Goal: Task Accomplishment & Management: Use online tool/utility

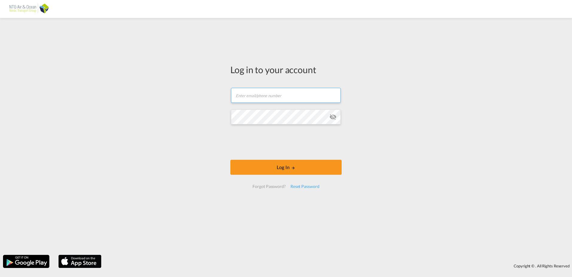
drag, startPoint x: 277, startPoint y: 95, endPoint x: 251, endPoint y: 96, distance: 25.4
click at [276, 95] on input "text" at bounding box center [286, 95] width 110 height 15
paste input "[EMAIL_ADDRESS][DOMAIN_NAME]"
type input "[EMAIL_ADDRESS][DOMAIN_NAME]"
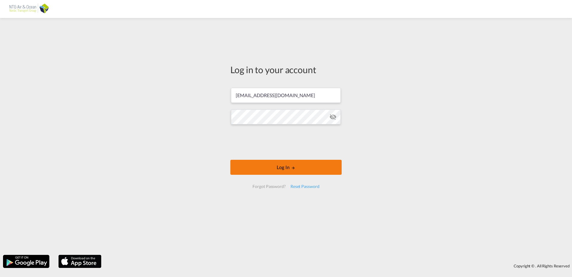
click at [247, 165] on button "Log In" at bounding box center [285, 167] width 111 height 15
